Goal: Information Seeking & Learning: Learn about a topic

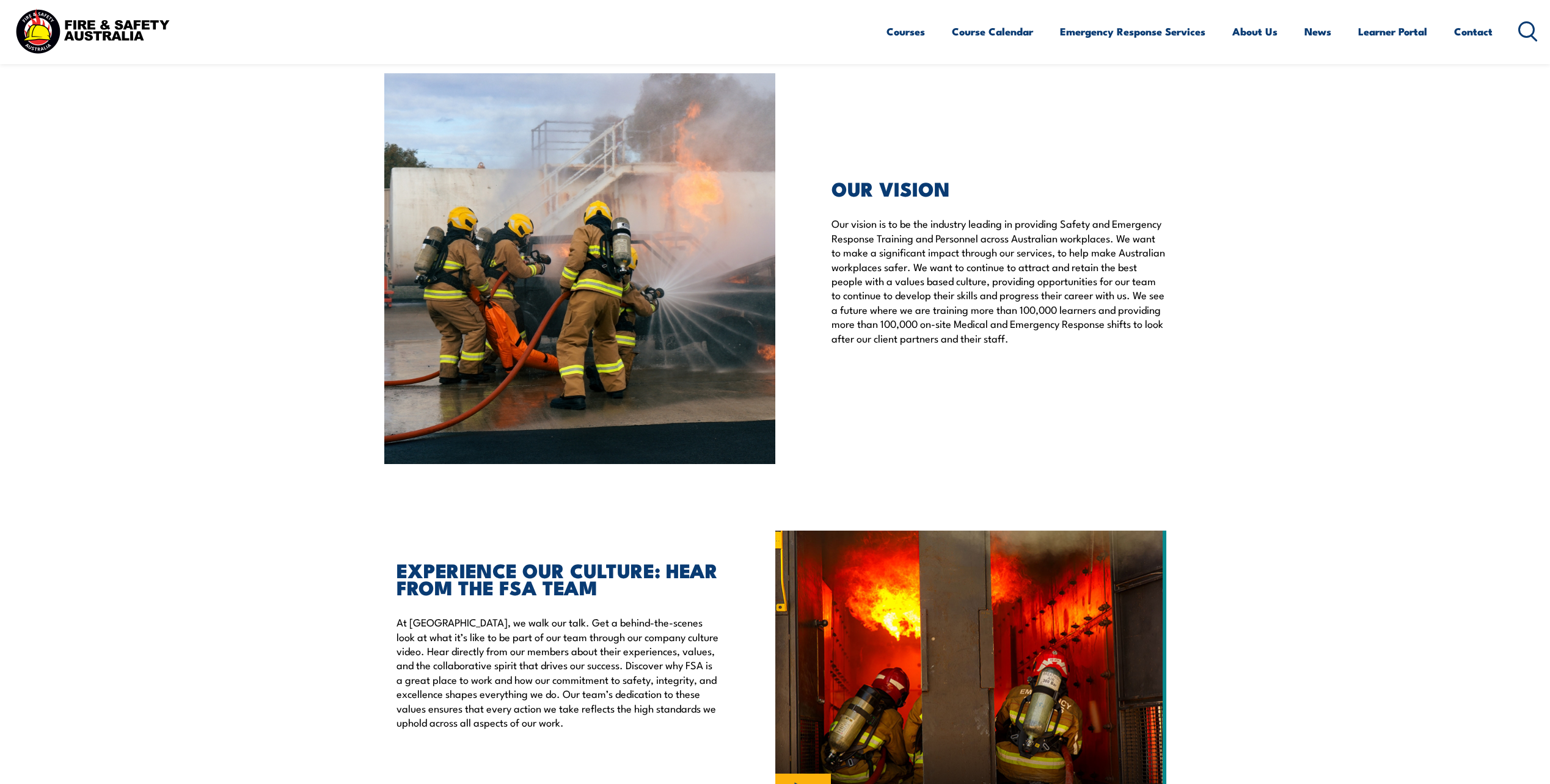
scroll to position [3114, 0]
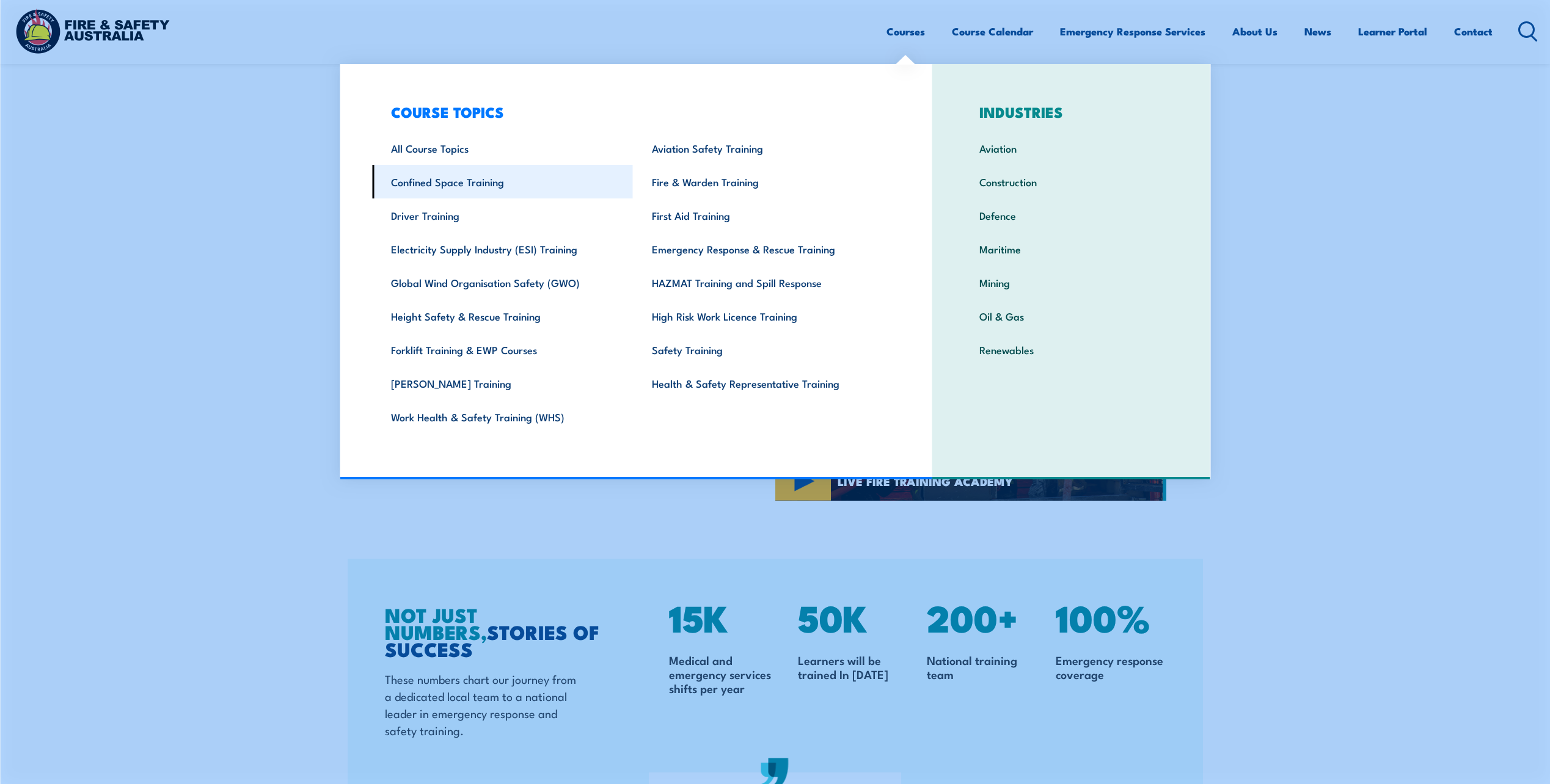
click at [477, 181] on link "Confined Space Training" at bounding box center [502, 182] width 261 height 33
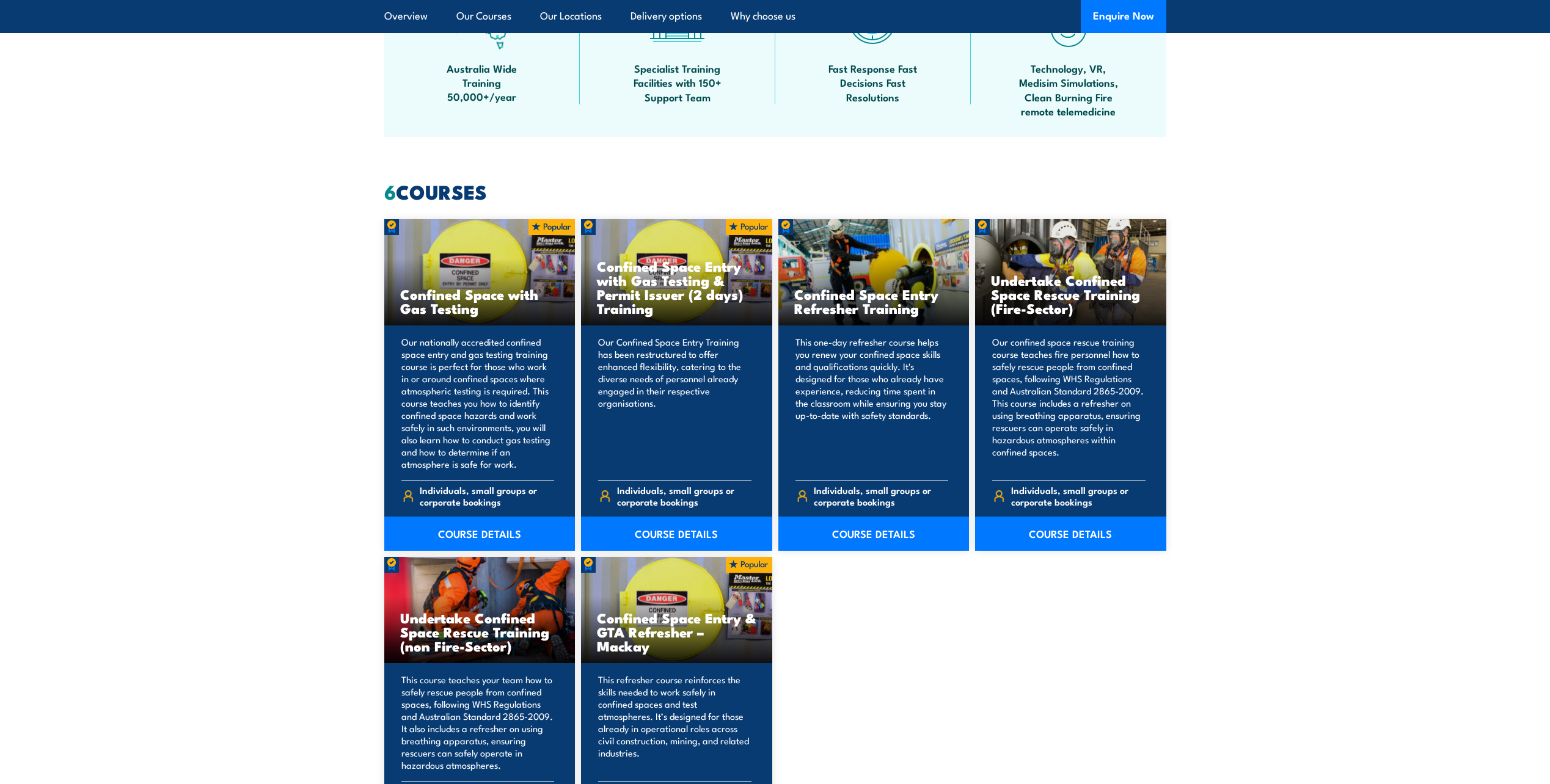
scroll to position [794, 0]
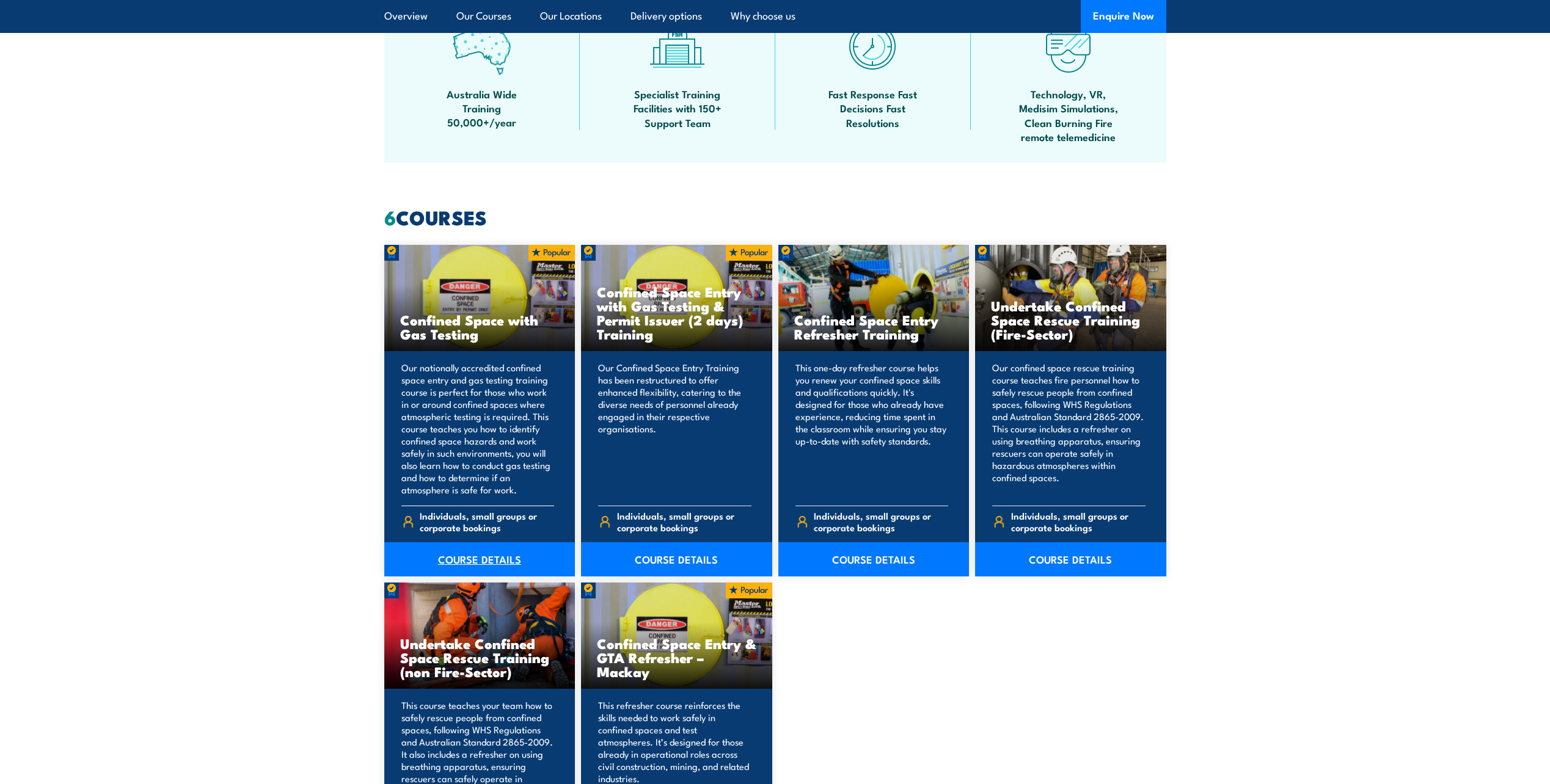
click at [488, 560] on link "COURSE DETAILS" at bounding box center [480, 559] width 191 height 34
click at [672, 557] on link "COURSE DETAILS" at bounding box center [677, 559] width 191 height 34
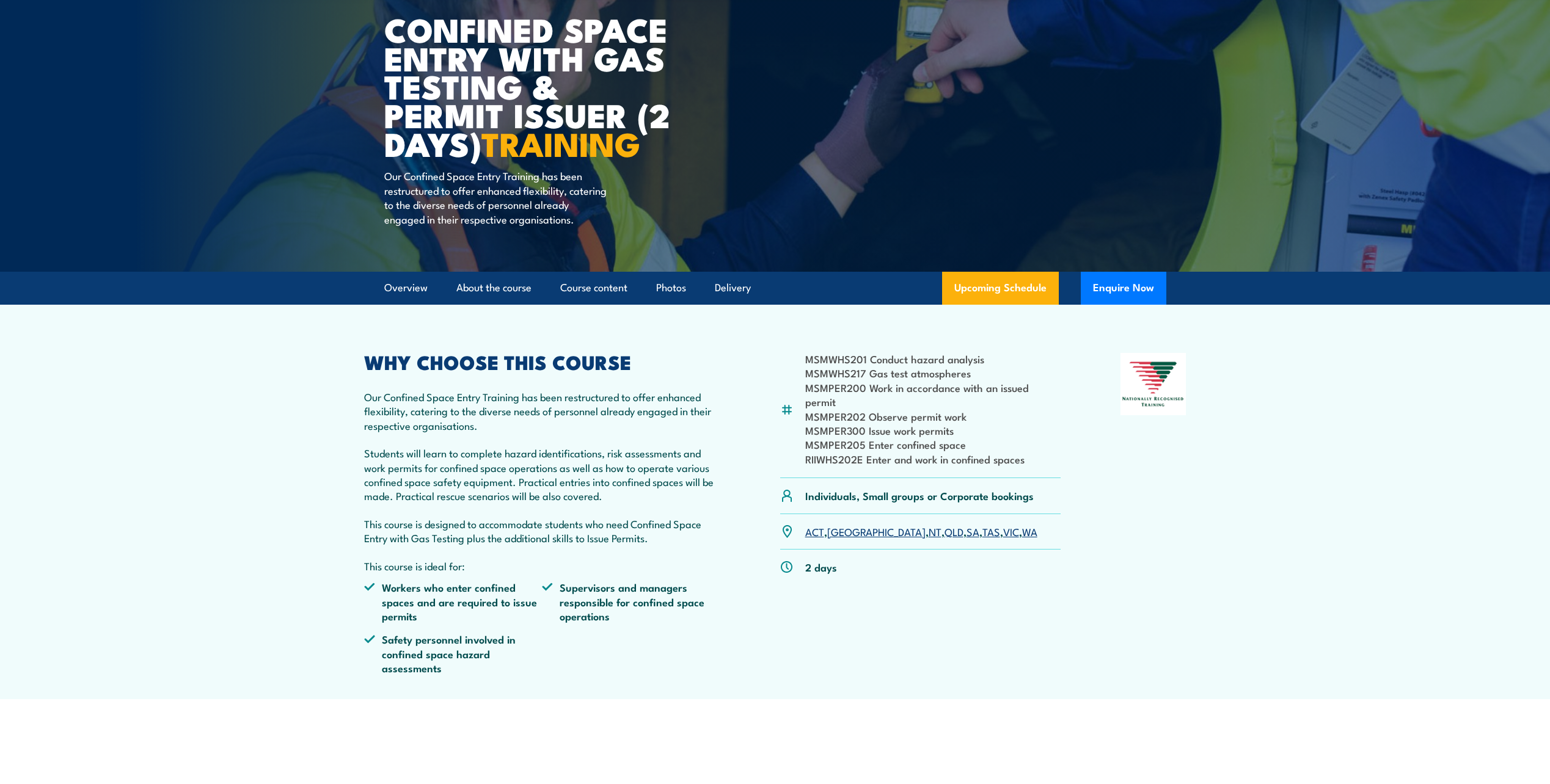
scroll to position [122, 0]
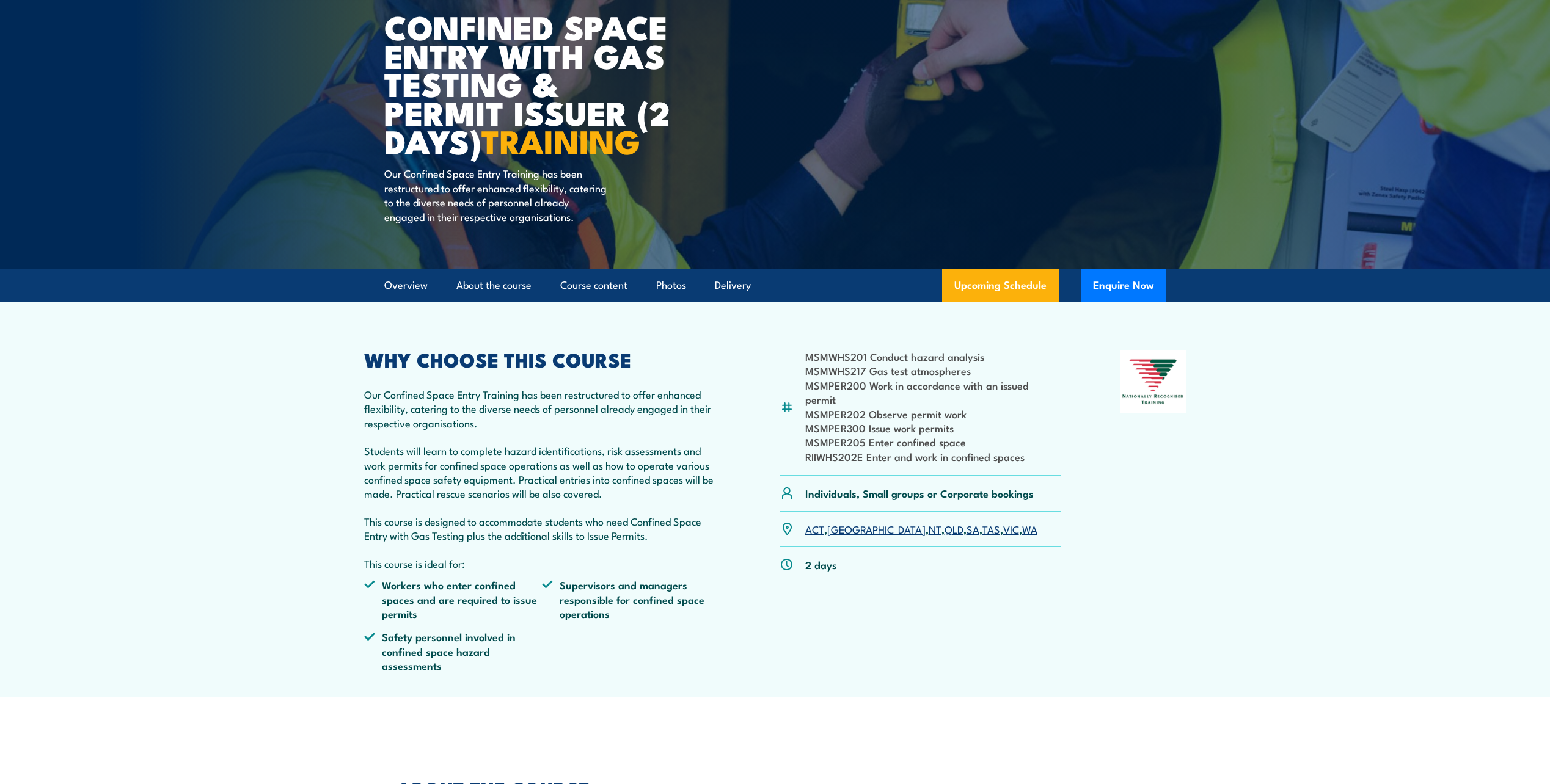
click at [846, 530] on link "[GEOGRAPHIC_DATA]" at bounding box center [876, 529] width 98 height 14
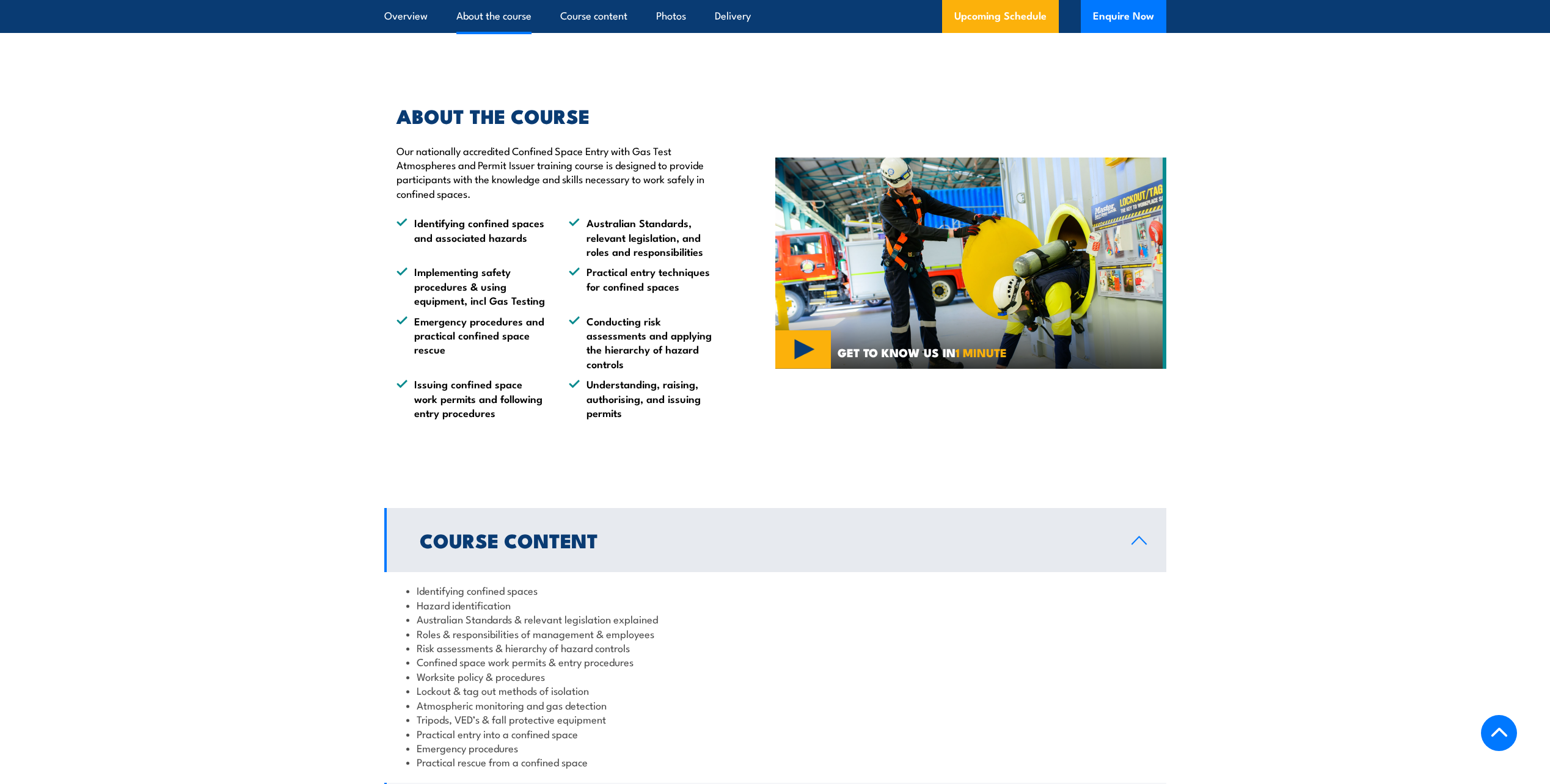
scroll to position [842, 0]
